Goal: Navigation & Orientation: Understand site structure

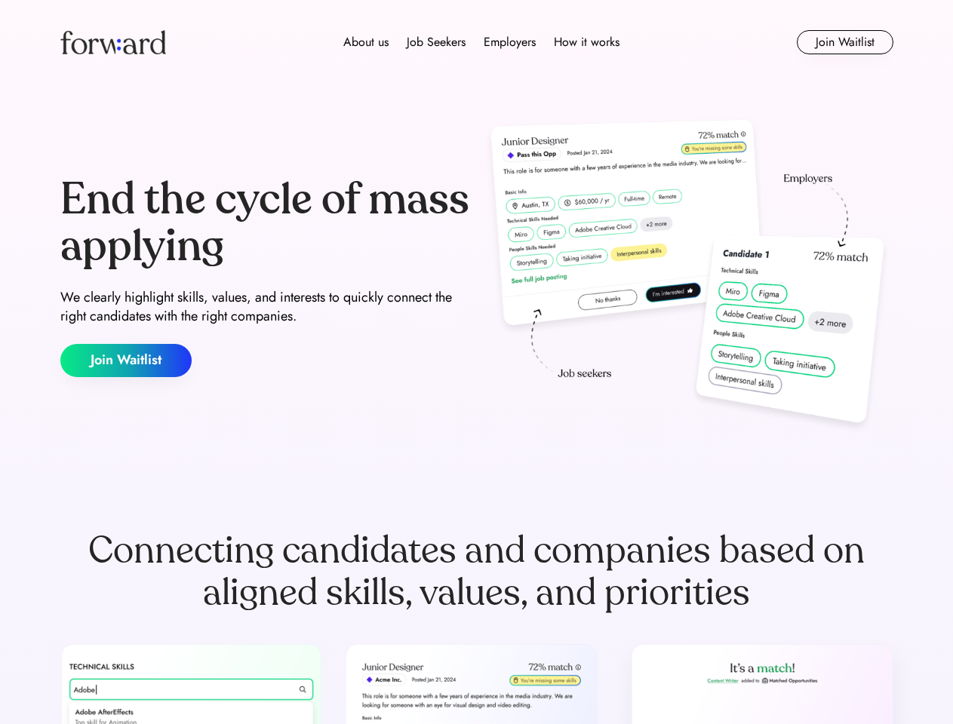
click at [476, 362] on div "End the cycle of mass applying We clearly highlight skills, values, and interes…" at bounding box center [476, 277] width 833 height 325
click at [477, 42] on div "About us Job Seekers Employers How it works" at bounding box center [481, 42] width 595 height 18
click at [113, 42] on img at bounding box center [113, 42] width 106 height 24
click at [481, 42] on div "About us Job Seekers Employers How it works" at bounding box center [481, 42] width 595 height 18
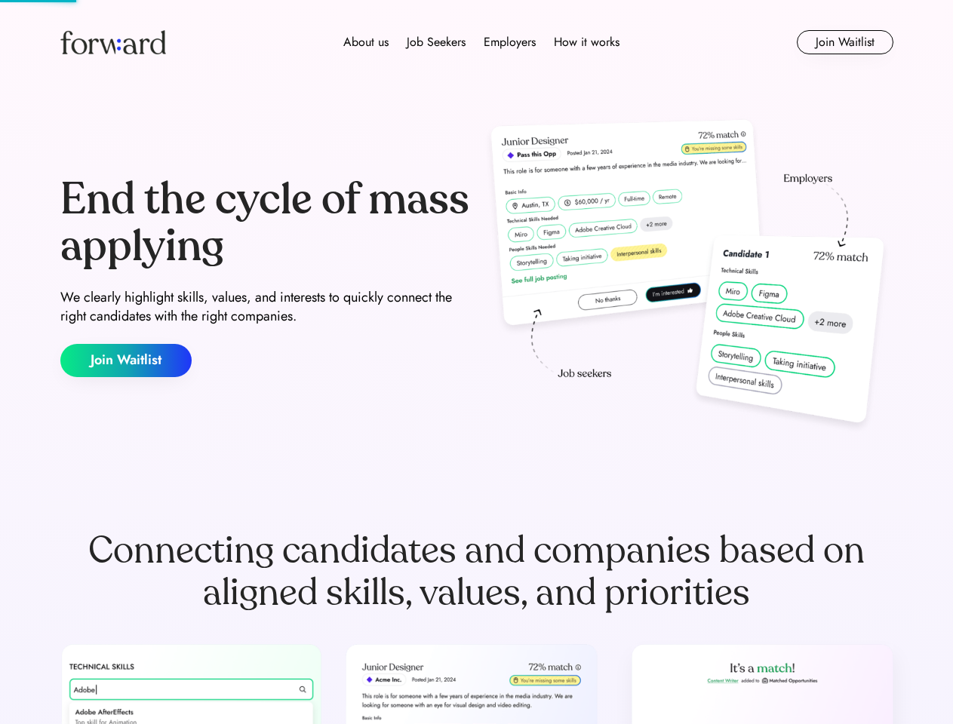
click at [366, 42] on div "About us" at bounding box center [365, 42] width 45 height 18
click at [436, 42] on div "Job Seekers" at bounding box center [436, 42] width 59 height 18
click at [509, 42] on div "Employers" at bounding box center [510, 42] width 52 height 18
click at [586, 42] on div "How it works" at bounding box center [587, 42] width 66 height 18
click at [844, 42] on button "Join Waitlist" at bounding box center [845, 42] width 97 height 24
